Goal: Answer question/provide support: Share knowledge or assist other users

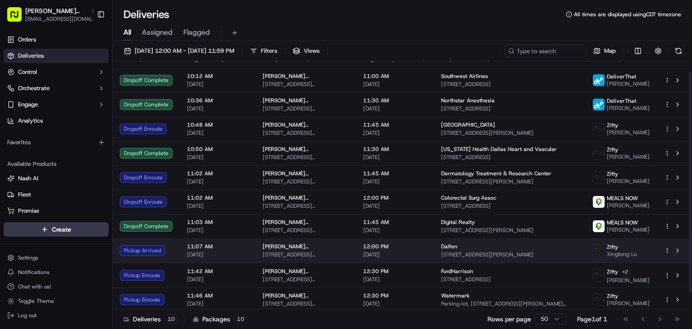
scroll to position [31, 0]
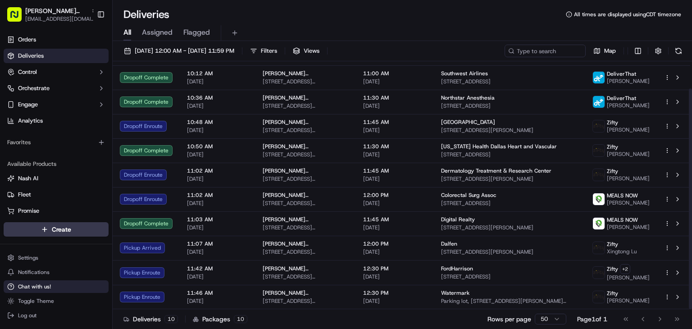
click at [39, 281] on button "Chat with us!" at bounding box center [56, 286] width 105 height 13
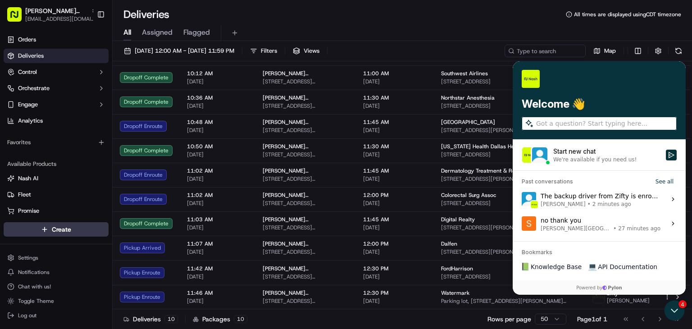
click at [602, 191] on div "The backup driver from Zifty is enroute for pickup. Assemien Ehouman +146960579…" at bounding box center [600, 198] width 120 height 17
click at [521, 199] on button "View issue" at bounding box center [521, 199] width 0 height 0
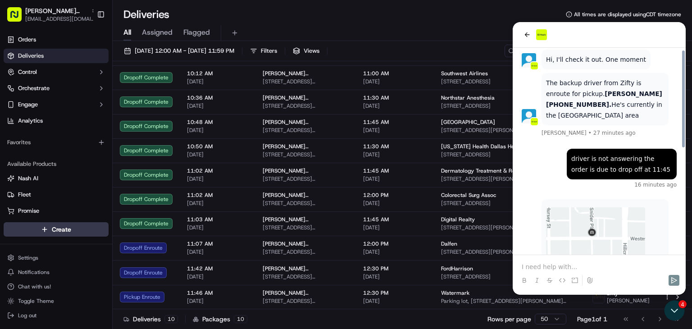
scroll to position [223, 0]
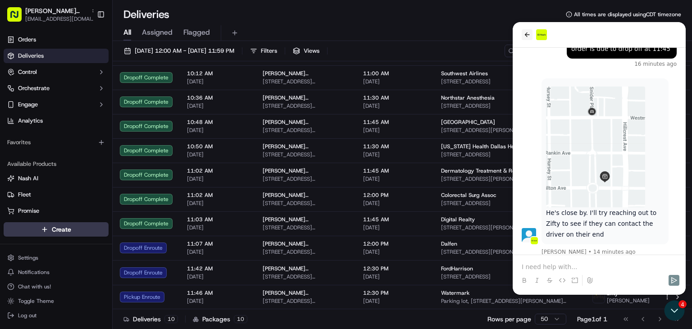
click at [528, 34] on icon "back" at bounding box center [526, 34] width 7 height 7
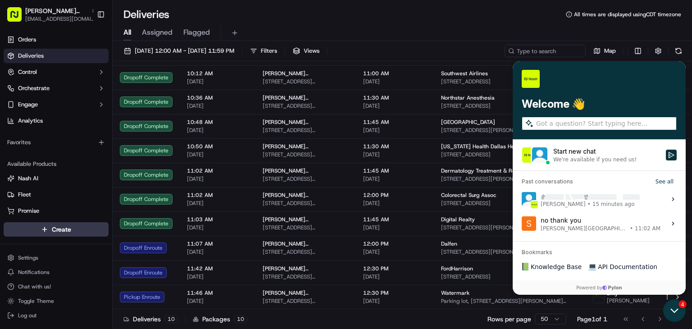
click at [676, 313] on icon "Open customer support" at bounding box center [674, 310] width 23 height 23
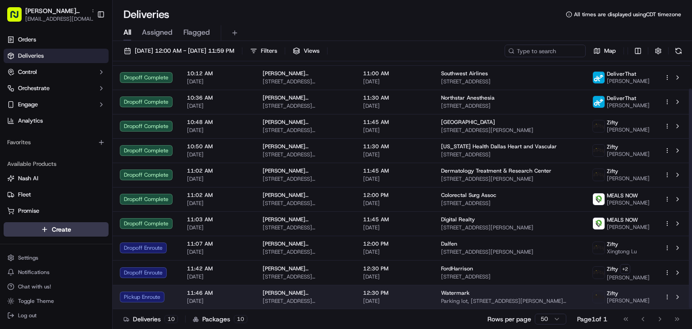
click at [494, 294] on div "Watermark" at bounding box center [509, 292] width 137 height 7
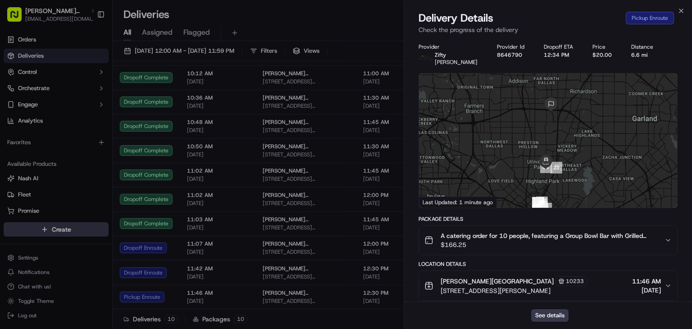
click at [590, 168] on div at bounding box center [548, 140] width 258 height 134
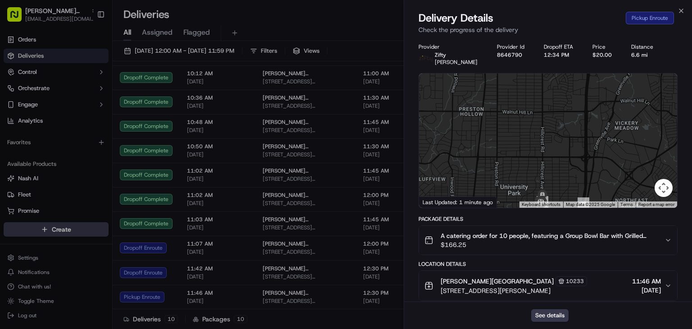
click at [547, 156] on div at bounding box center [548, 140] width 258 height 134
click at [547, 152] on div at bounding box center [548, 140] width 258 height 134
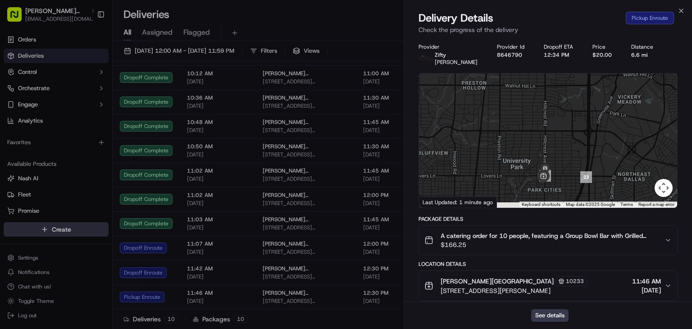
drag, startPoint x: 547, startPoint y: 152, endPoint x: 548, endPoint y: 126, distance: 26.2
click at [548, 126] on div at bounding box center [548, 140] width 258 height 134
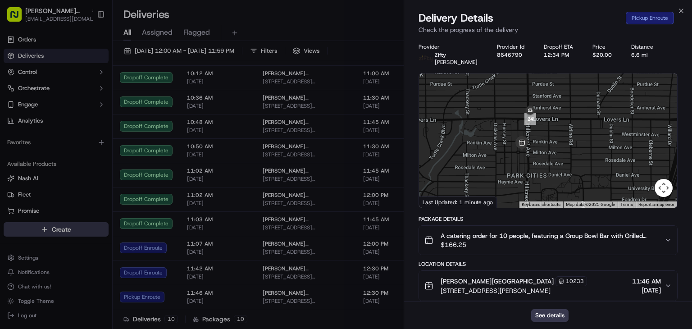
drag, startPoint x: 550, startPoint y: 169, endPoint x: 553, endPoint y: 86, distance: 83.3
click at [553, 86] on div at bounding box center [548, 140] width 258 height 134
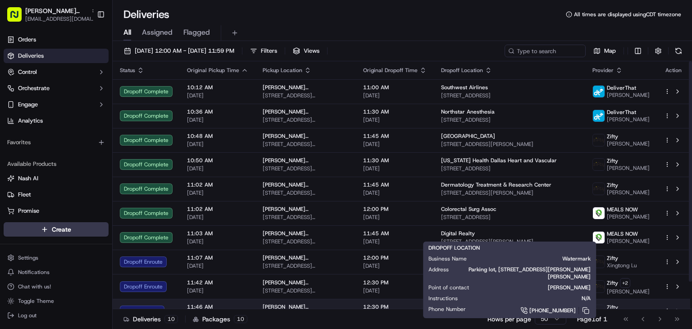
scroll to position [31, 0]
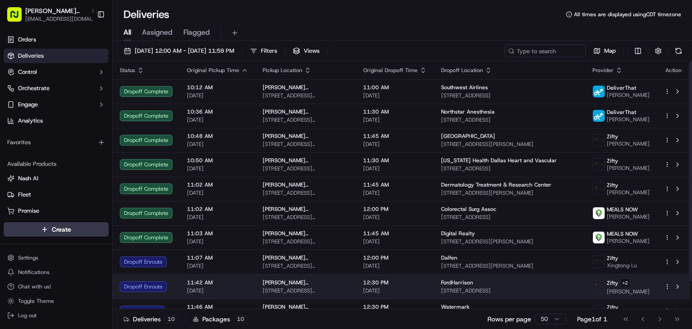
scroll to position [31, 0]
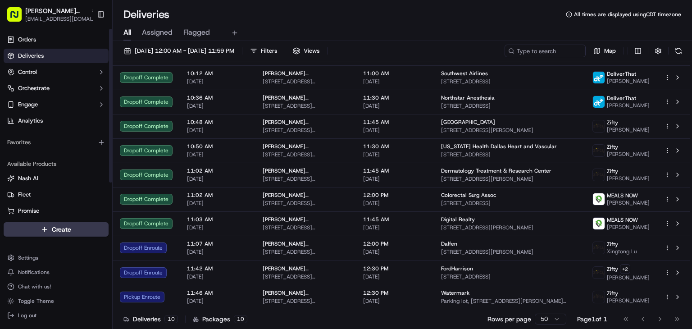
click at [33, 57] on span "Deliveries" at bounding box center [31, 56] width 26 height 8
click at [182, 50] on span "[DATE] 12:00 AM - [DATE] 11:59 PM" at bounding box center [185, 51] width 100 height 8
click at [92, 54] on link "Deliveries" at bounding box center [56, 56] width 105 height 14
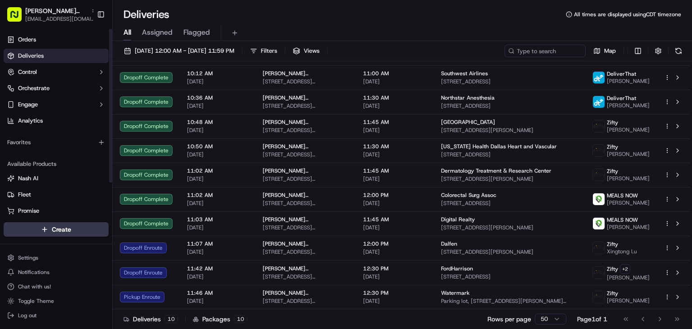
click at [30, 59] on span "Deliveries" at bounding box center [31, 56] width 26 height 8
